Goal: Transaction & Acquisition: Purchase product/service

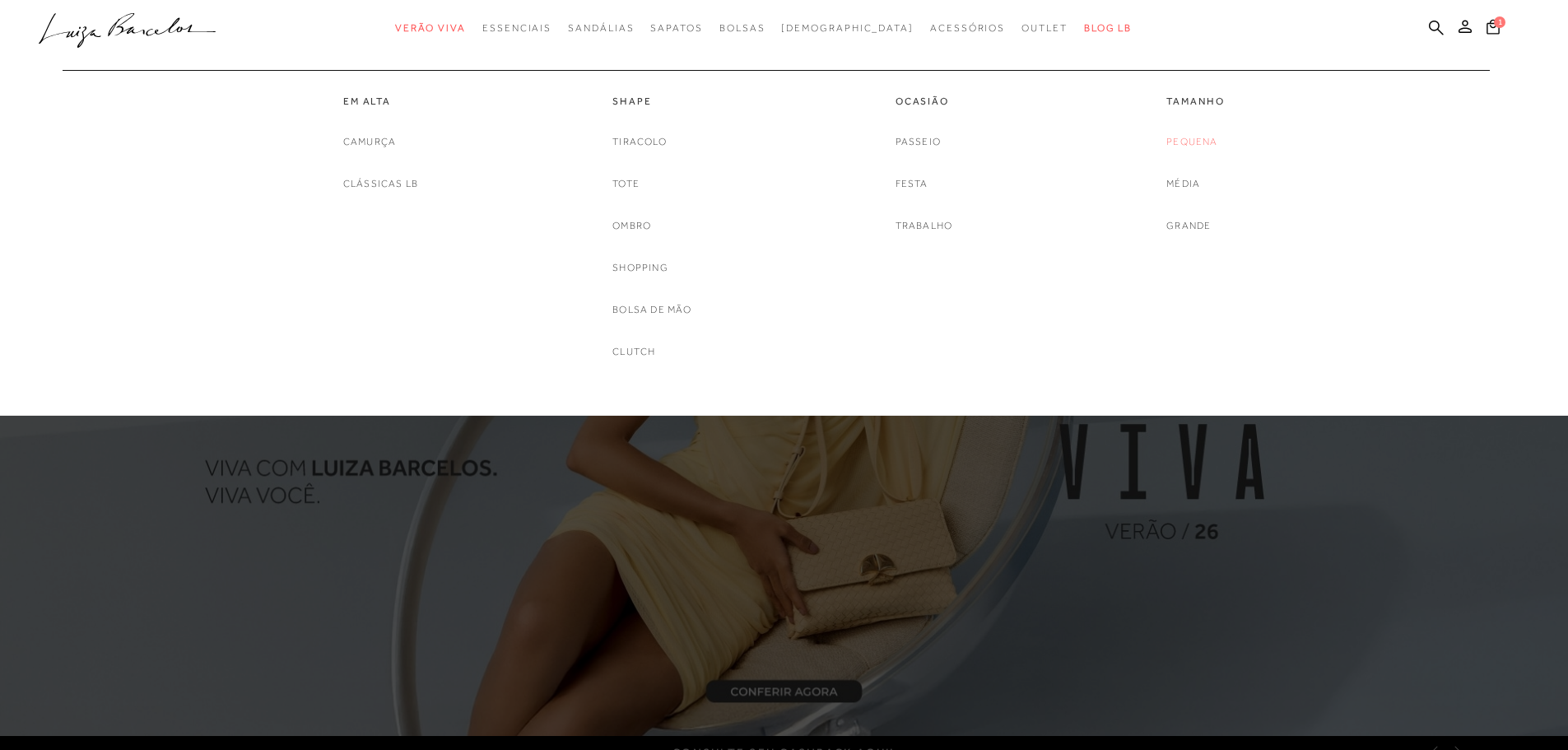
click at [1193, 142] on link "Pequena" at bounding box center [1191, 142] width 51 height 17
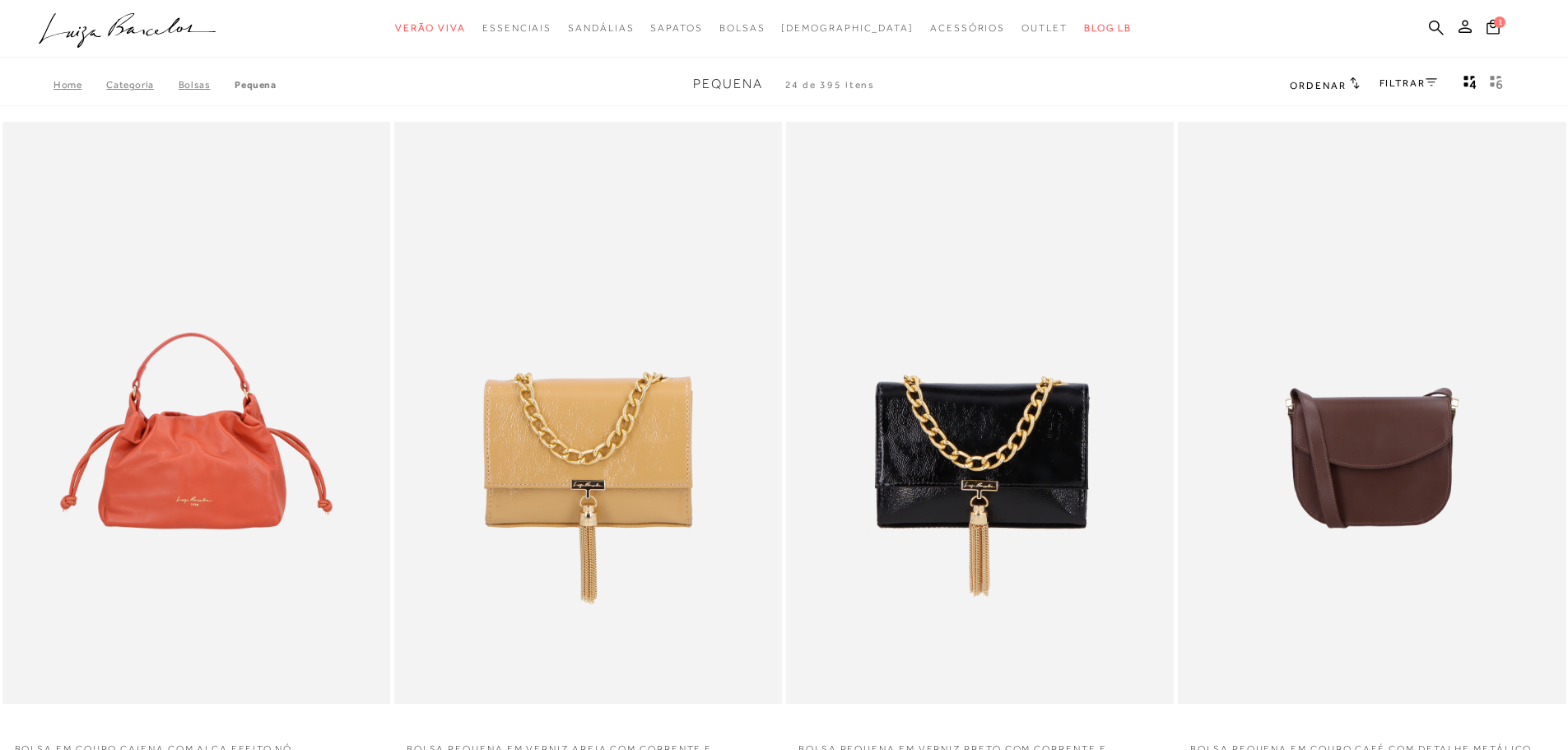
click at [1402, 79] on link "FILTRAR" at bounding box center [1407, 83] width 58 height 11
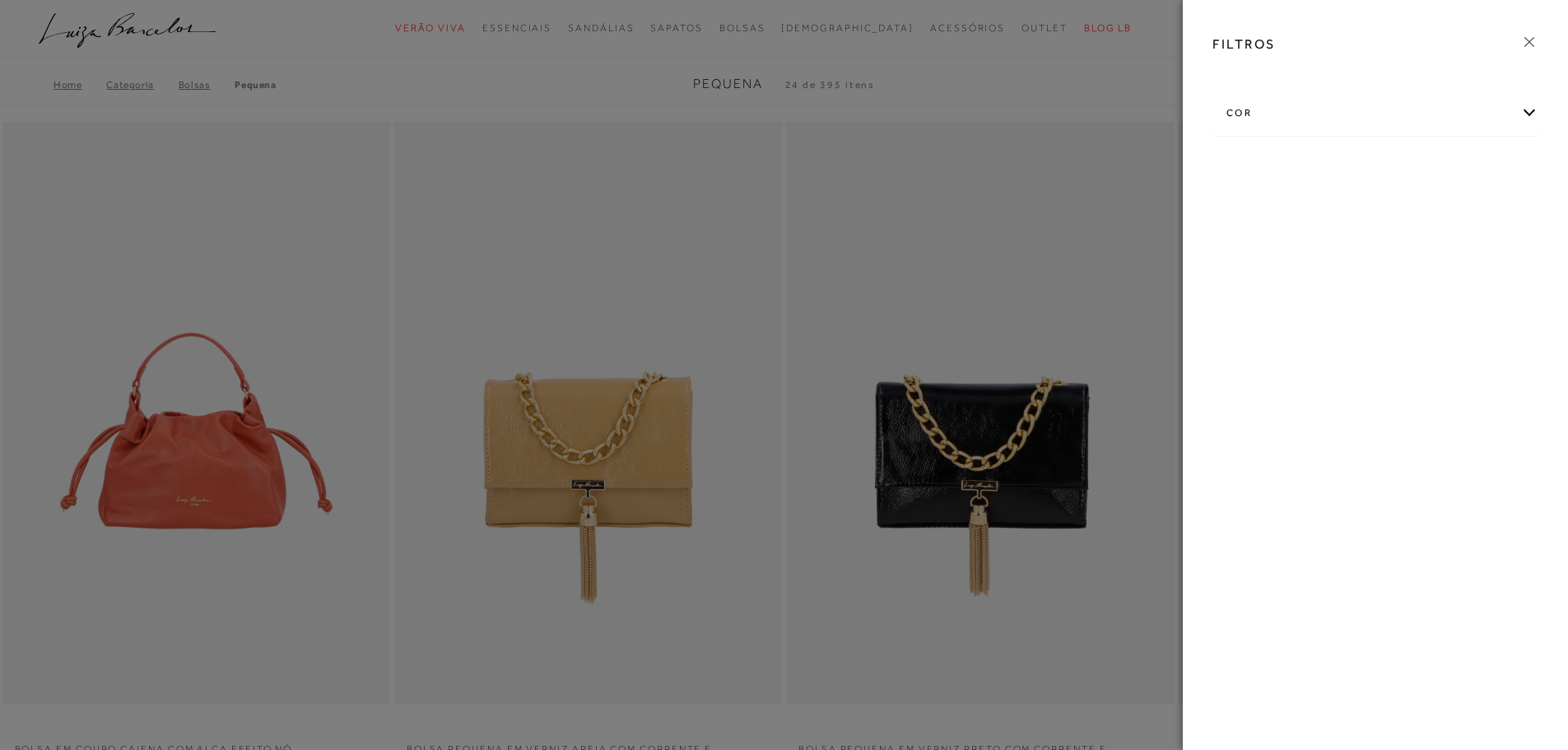
click at [1347, 127] on div "cor" at bounding box center [1376, 113] width 324 height 44
click at [1252, 284] on link "Ver mais..." at bounding box center [1256, 280] width 44 height 12
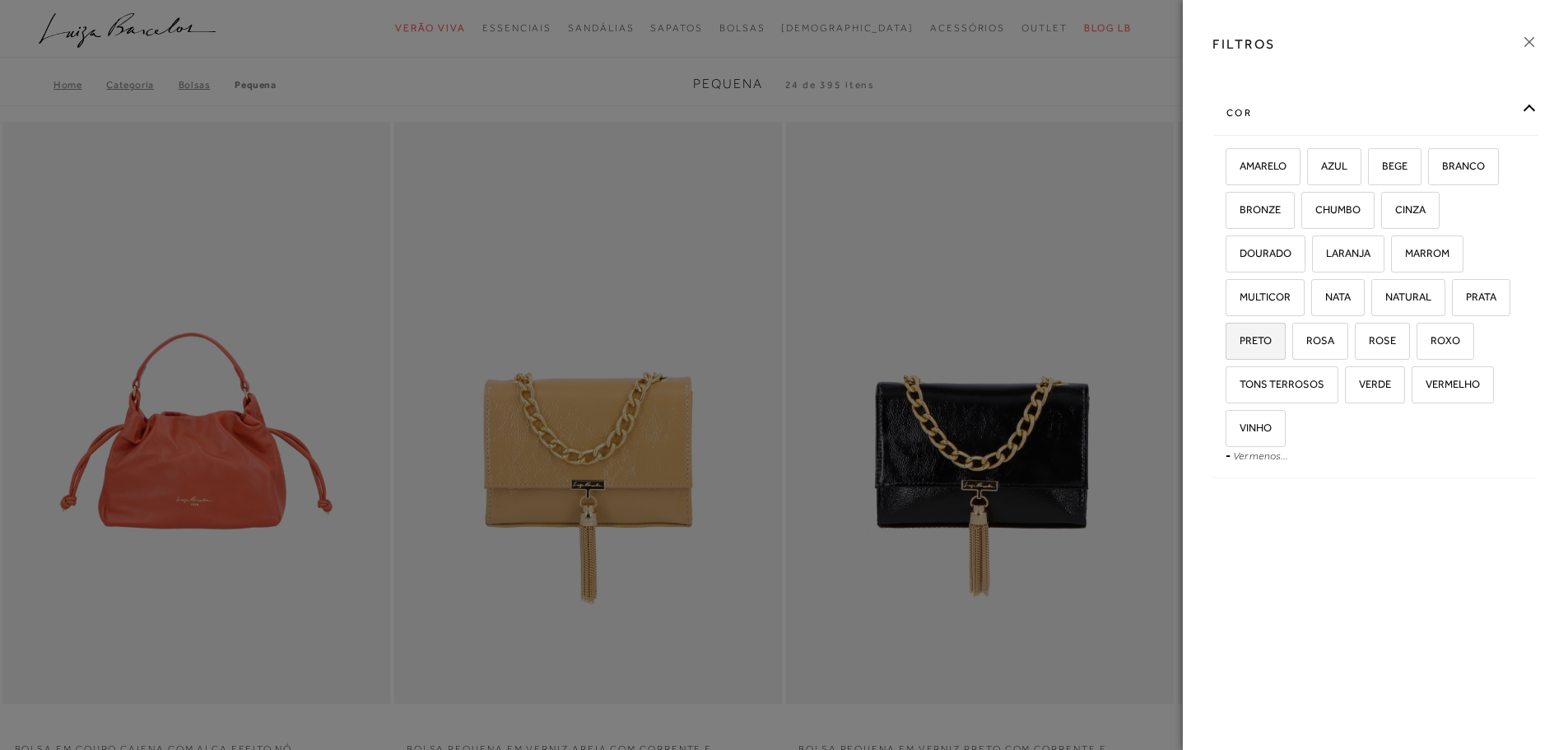
click at [1256, 337] on span "PRETO" at bounding box center [1249, 340] width 44 height 12
click at [1239, 337] on input "PRETO" at bounding box center [1231, 343] width 16 height 16
checkbox input "true"
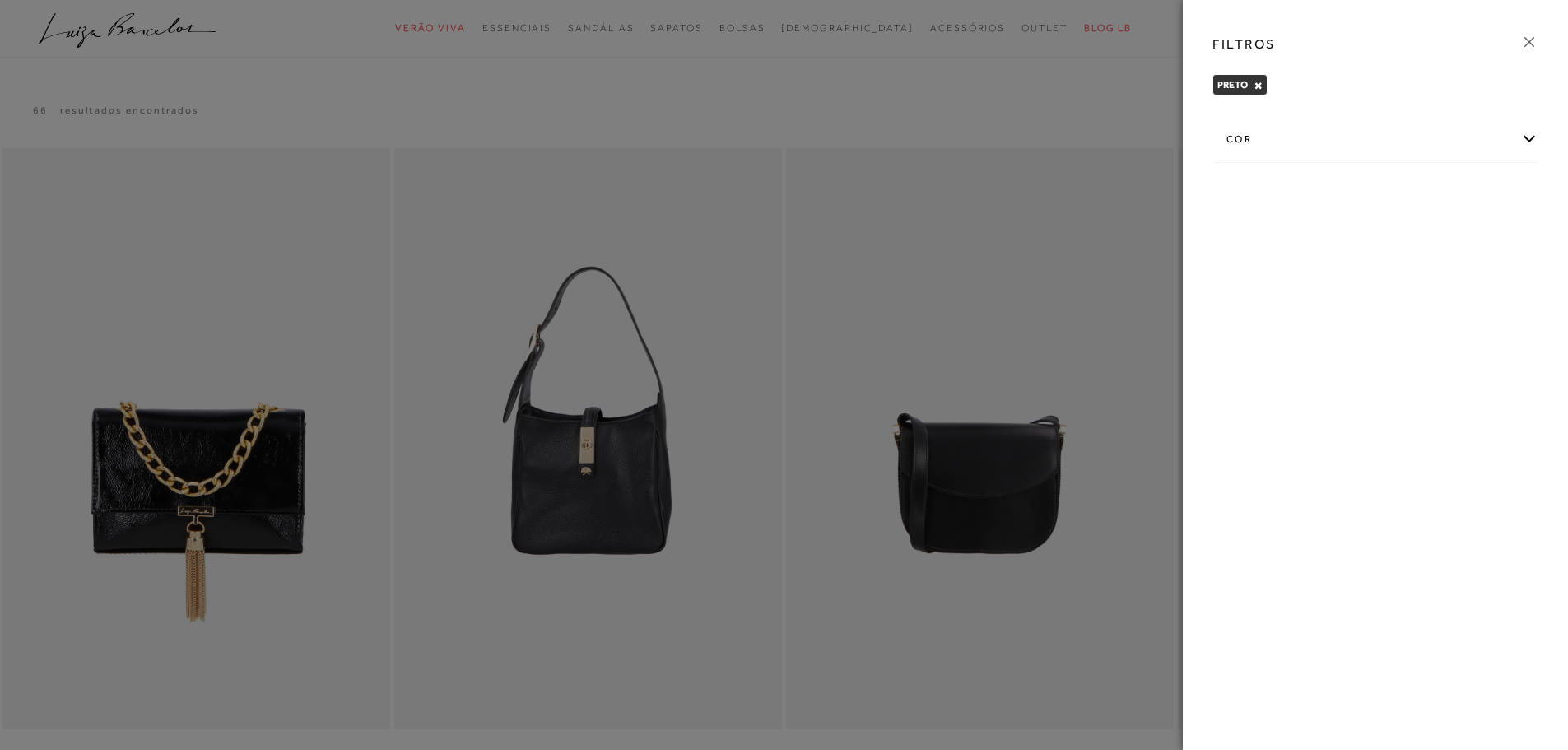
click at [1532, 37] on icon at bounding box center [1528, 41] width 18 height 18
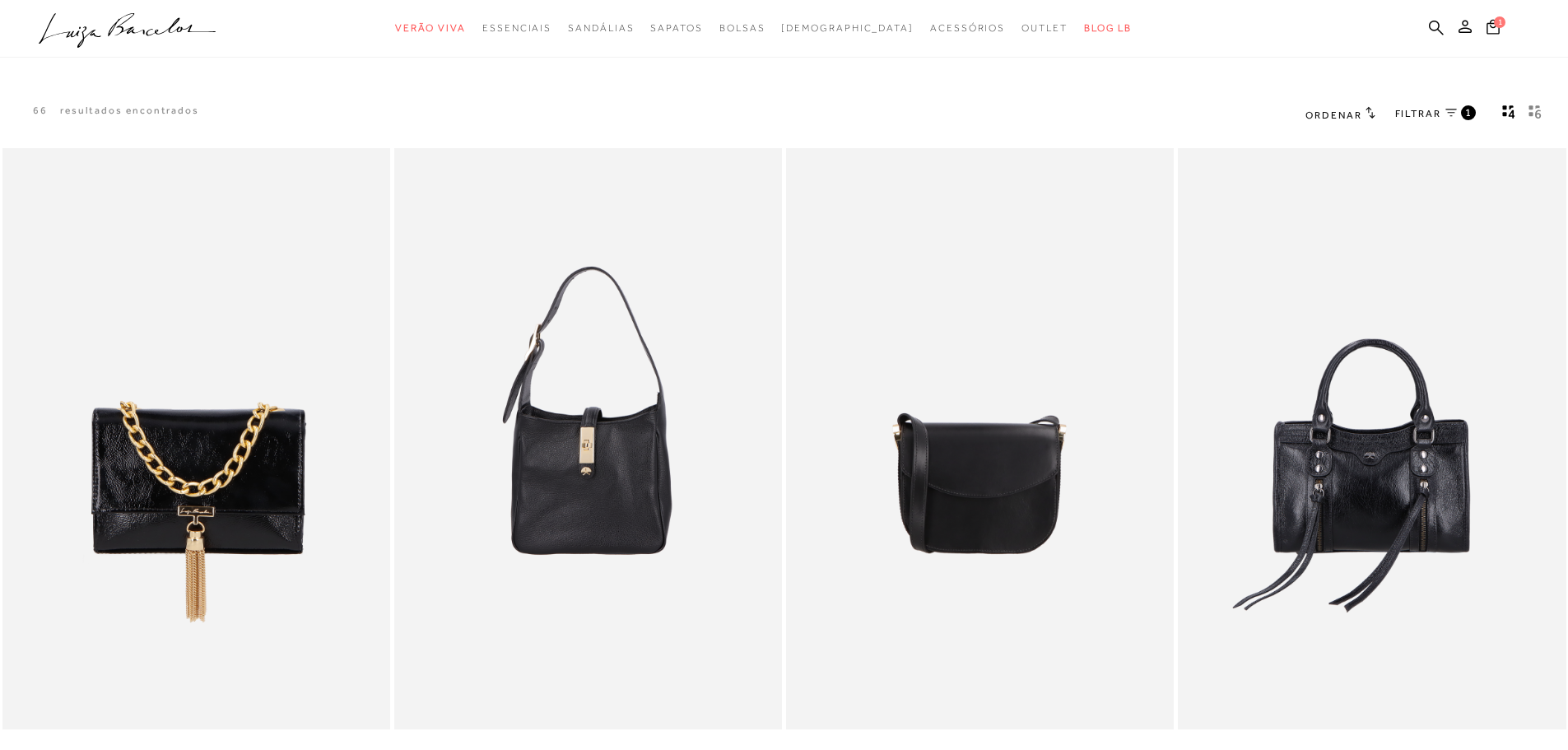
click at [1365, 108] on icon at bounding box center [1370, 112] width 9 height 12
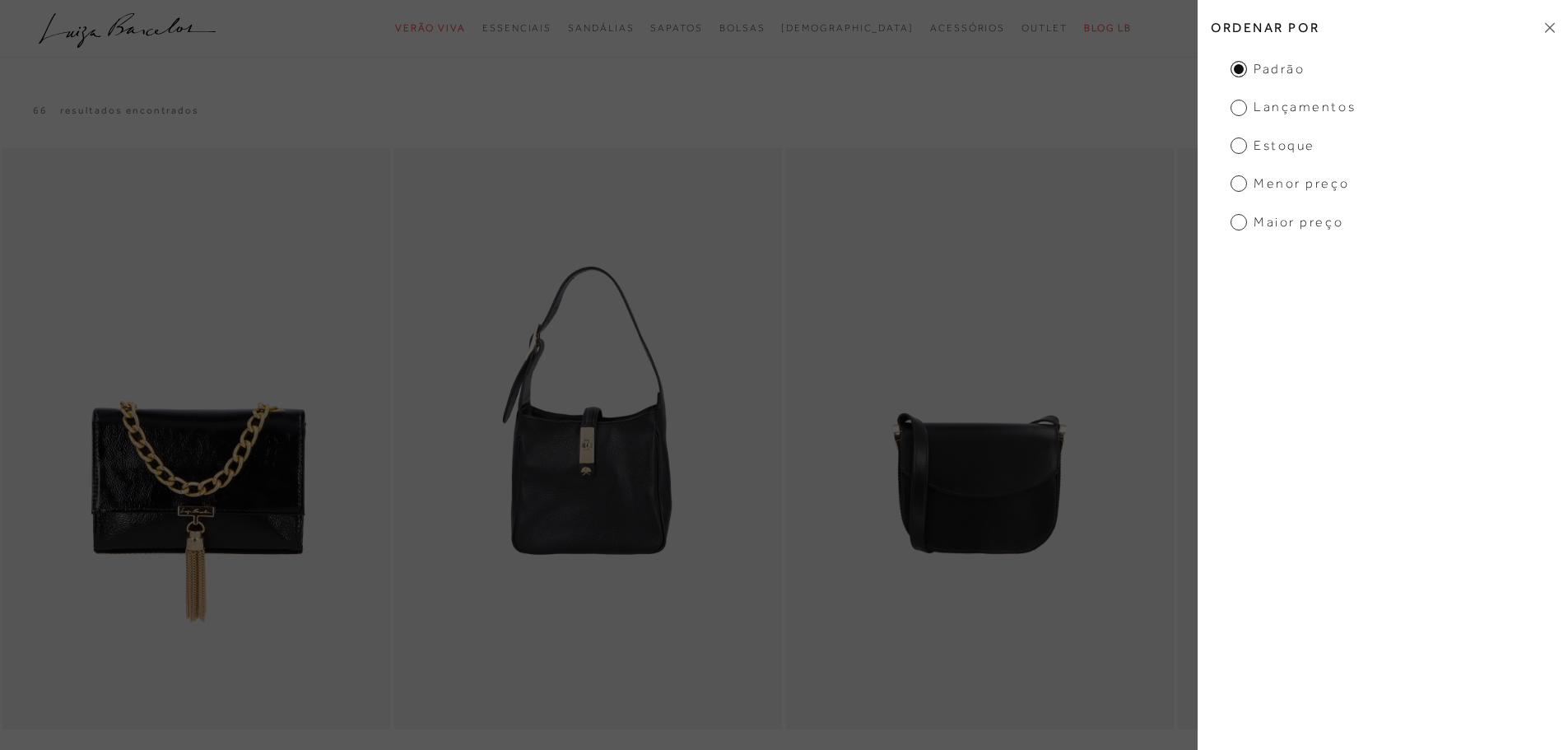
click at [1232, 184] on span "Menor Preço" at bounding box center [1289, 183] width 118 height 18
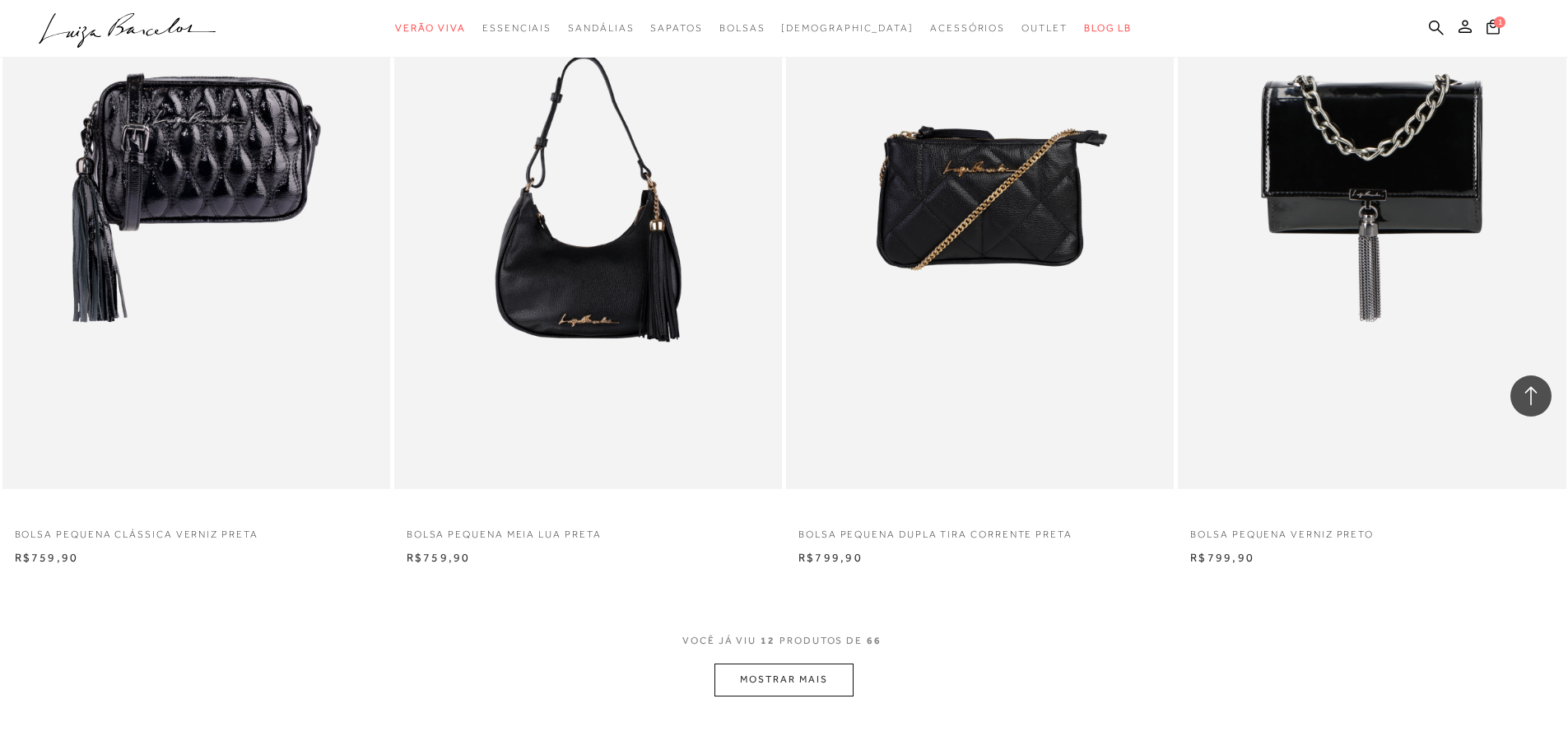
scroll to position [1646, 0]
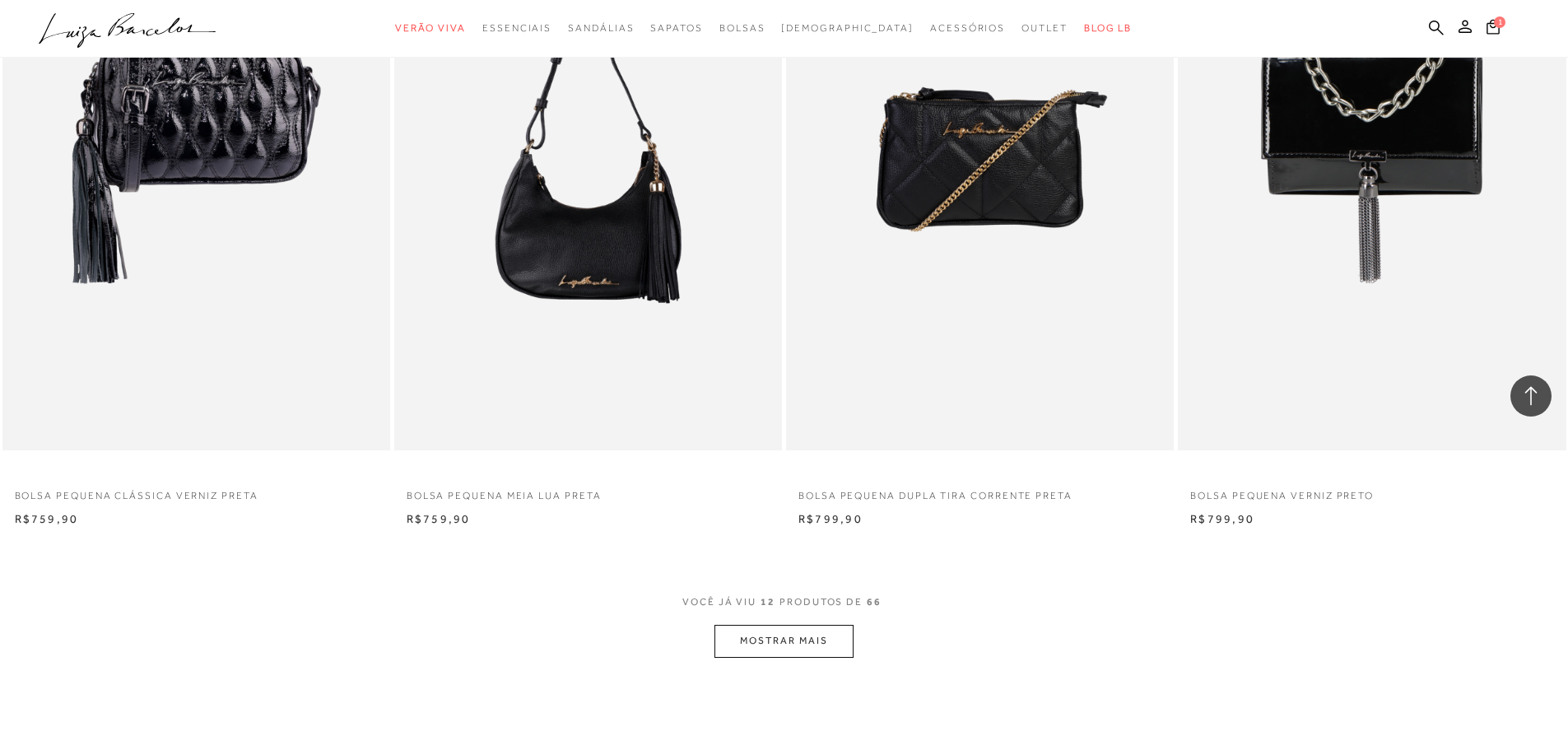
click at [796, 646] on button "MOSTRAR MAIS" at bounding box center [784, 640] width 138 height 32
